Goal: Transaction & Acquisition: Purchase product/service

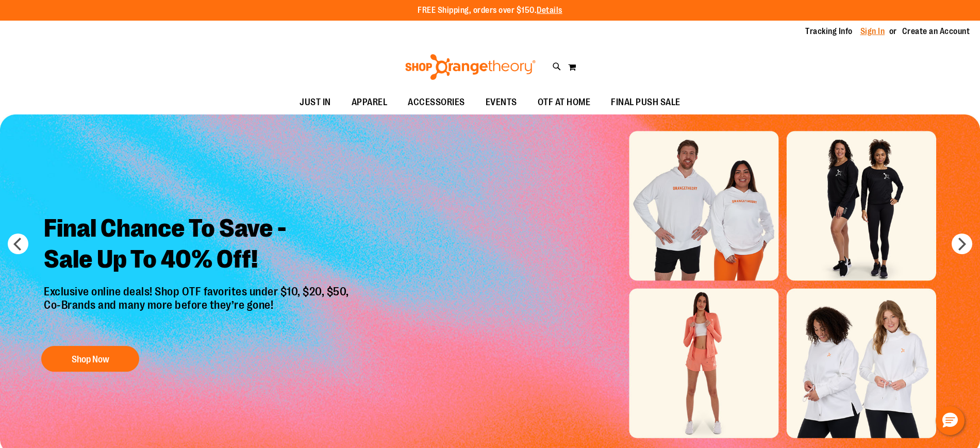
click at [867, 31] on link "Sign In" at bounding box center [873, 31] width 25 height 11
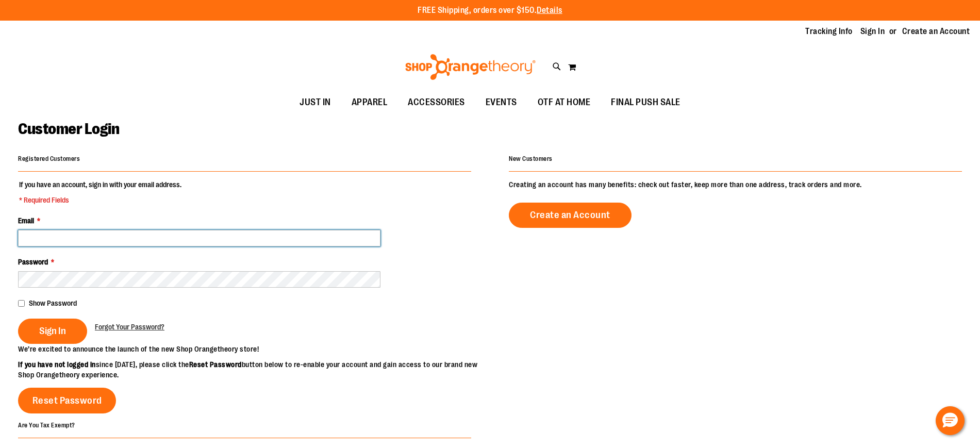
click at [300, 239] on input "Email *" at bounding box center [199, 238] width 362 height 16
type input "**********"
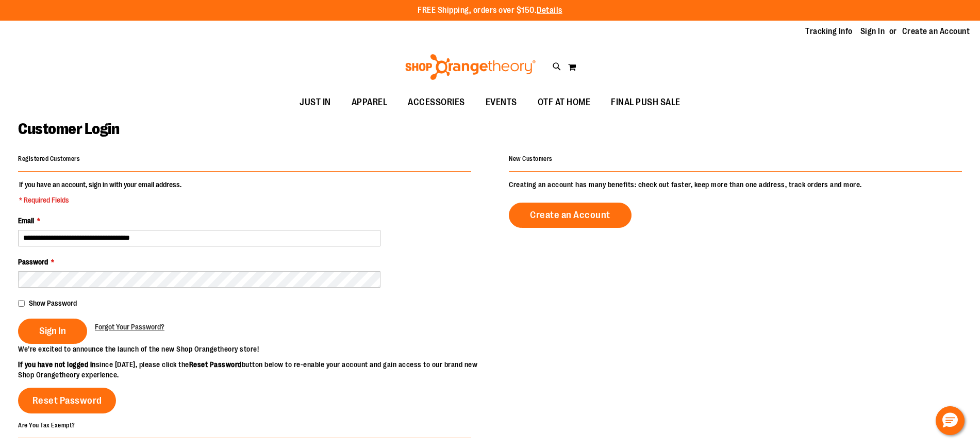
click at [53, 344] on fieldset "**********" at bounding box center [244, 261] width 453 height 164
click at [52, 340] on button "Sign In" at bounding box center [52, 331] width 69 height 25
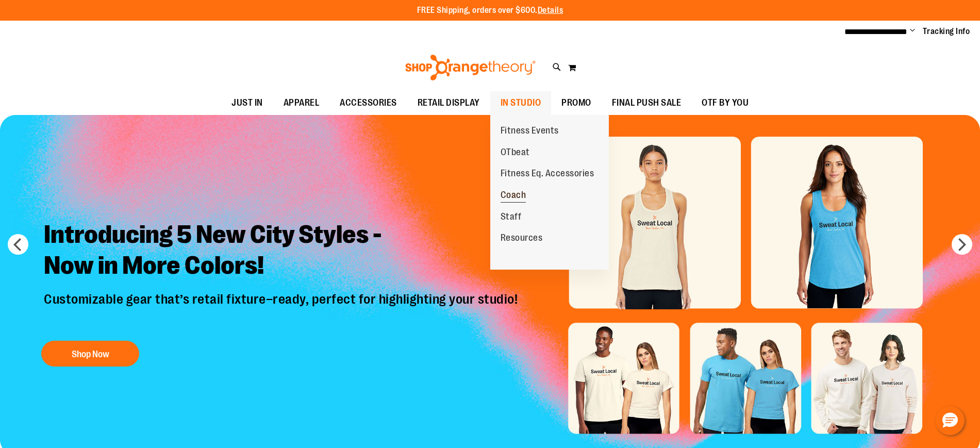
click at [518, 195] on span "Coach" at bounding box center [514, 196] width 26 height 13
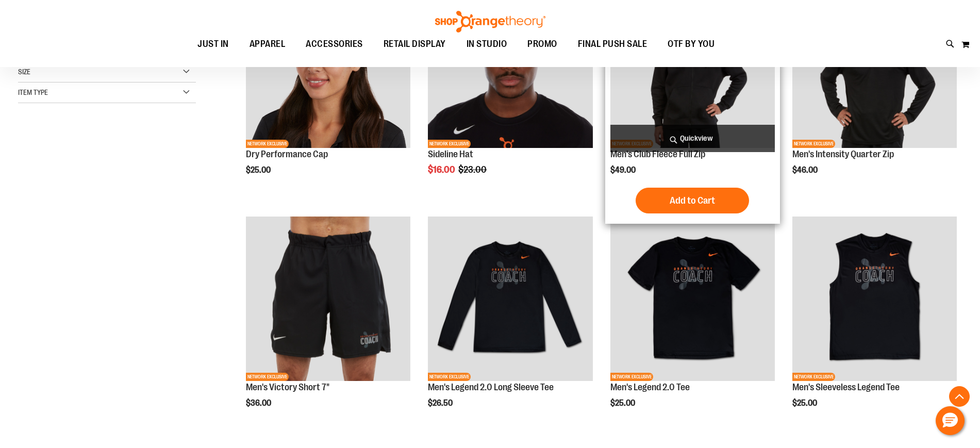
scroll to position [228, 0]
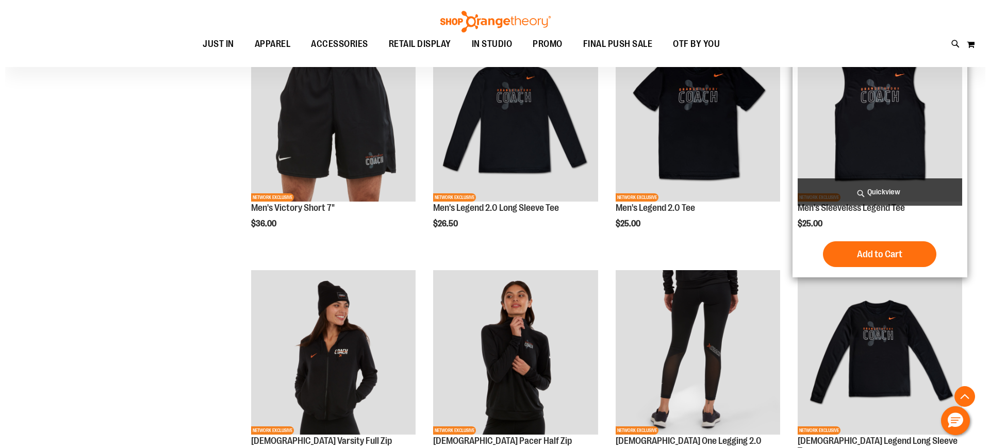
scroll to position [500, 0]
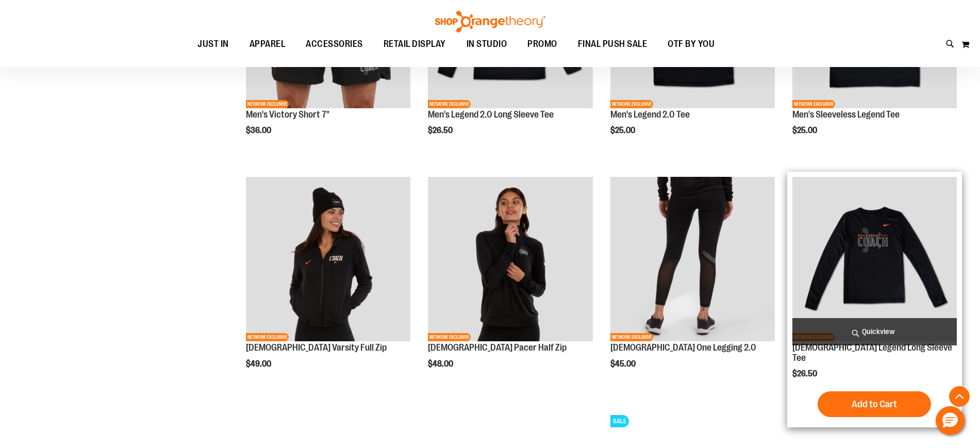
click at [872, 330] on span "Quickview" at bounding box center [874, 331] width 164 height 27
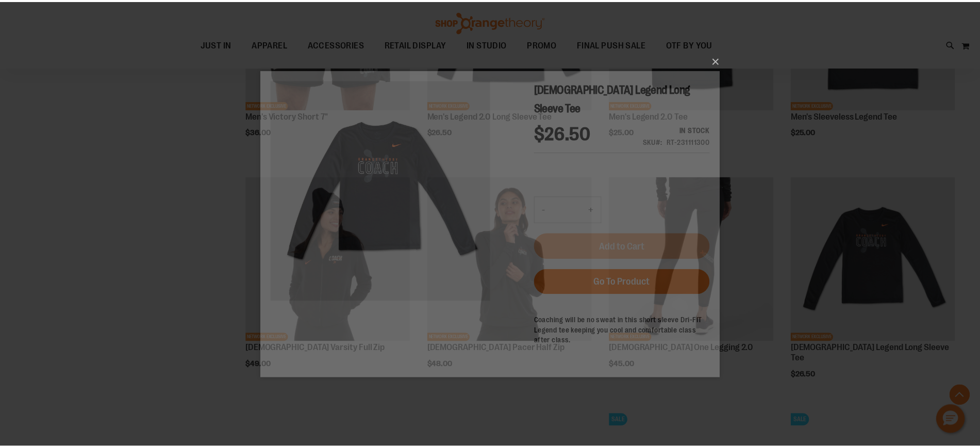
scroll to position [0, 0]
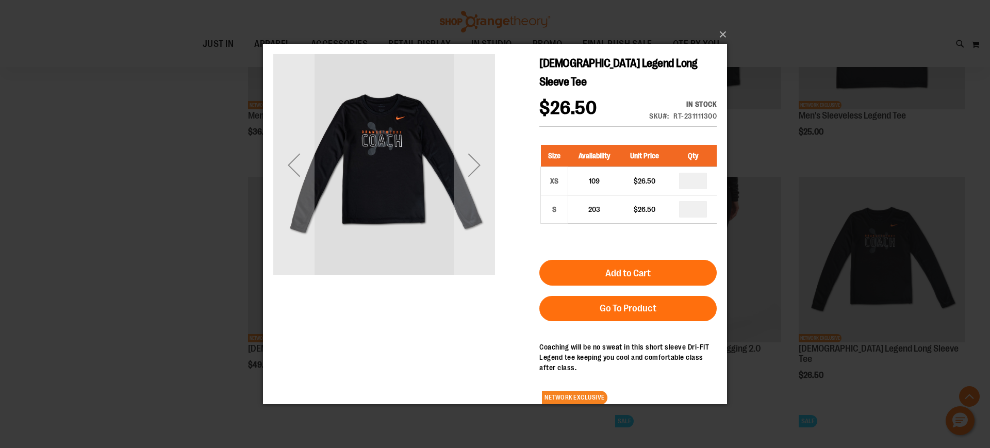
click at [858, 115] on div "×" at bounding box center [495, 224] width 990 height 448
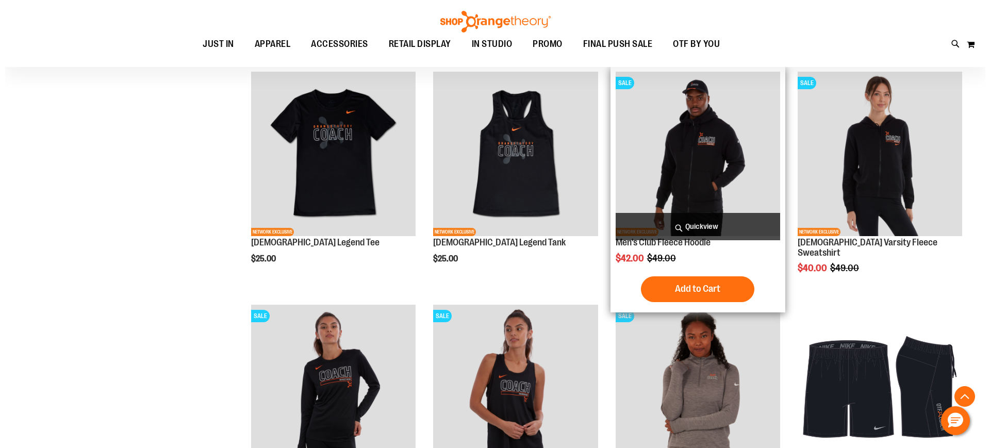
scroll to position [1000, 0]
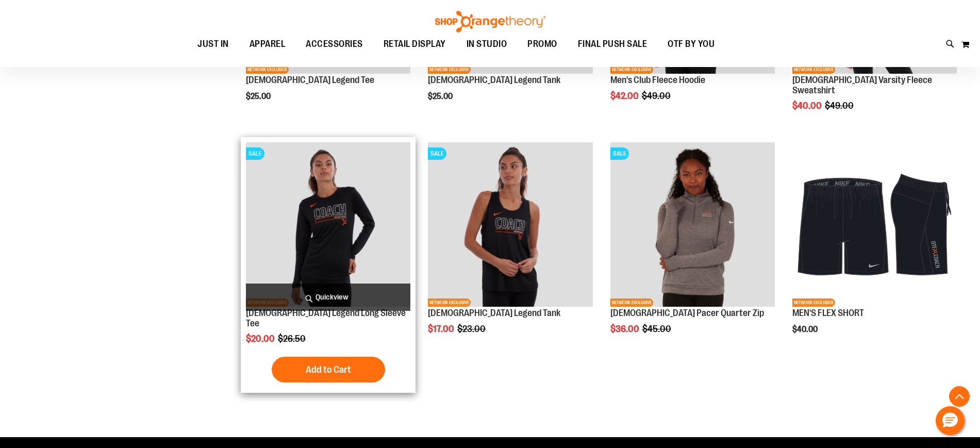
click at [338, 292] on span "Quickview" at bounding box center [328, 297] width 164 height 27
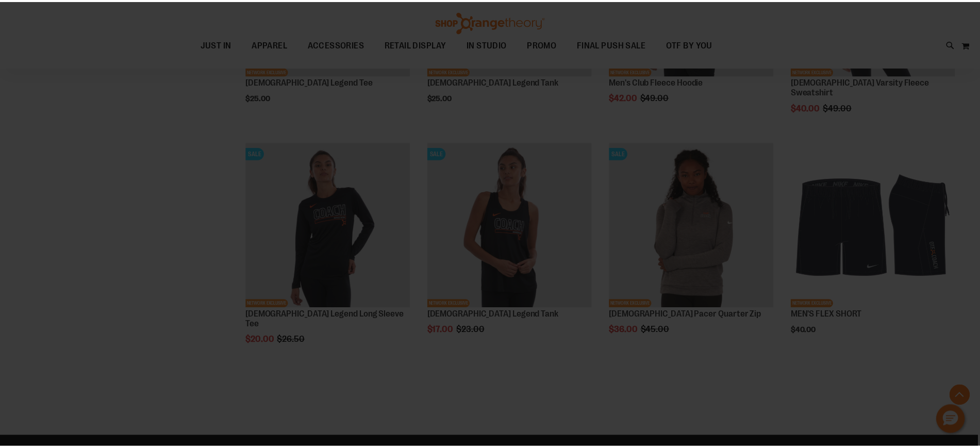
scroll to position [0, 0]
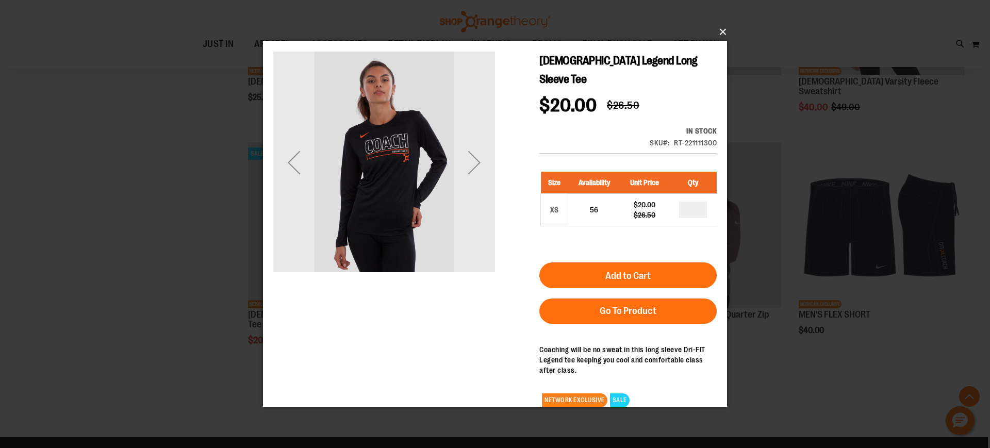
click at [719, 32] on button "×" at bounding box center [498, 32] width 464 height 23
